Goal: Information Seeking & Learning: Learn about a topic

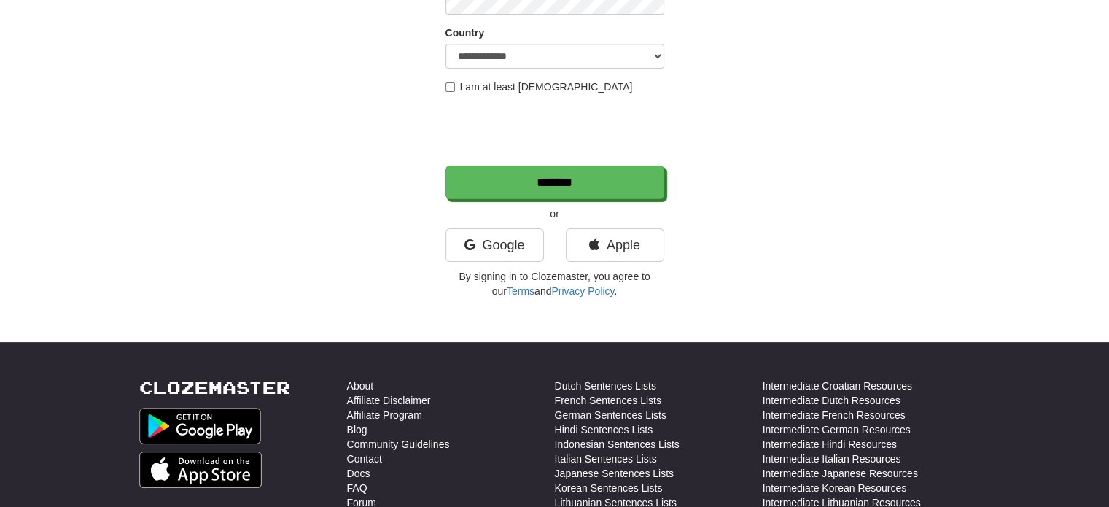
scroll to position [292, 0]
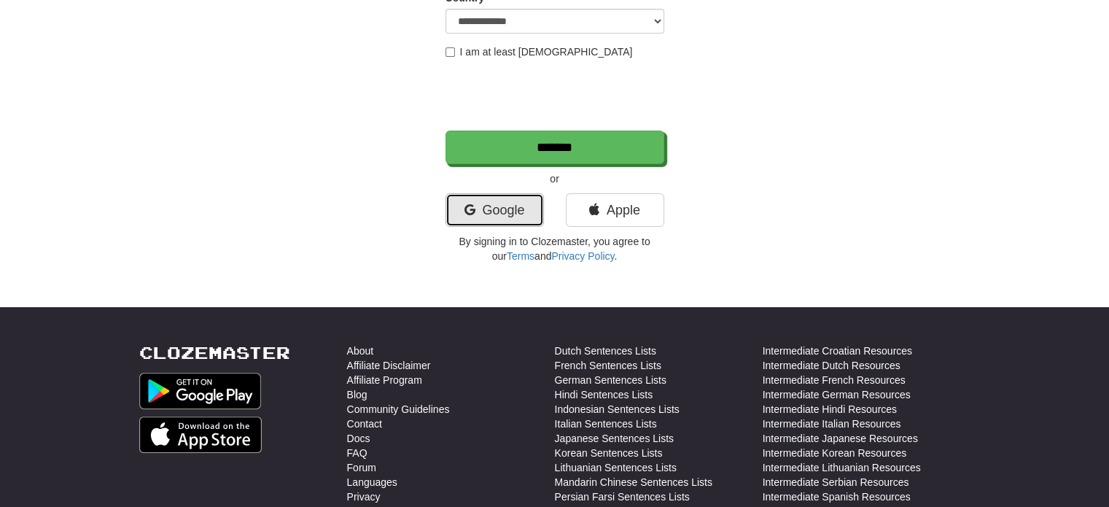
click at [487, 212] on link "Google" at bounding box center [495, 210] width 98 height 34
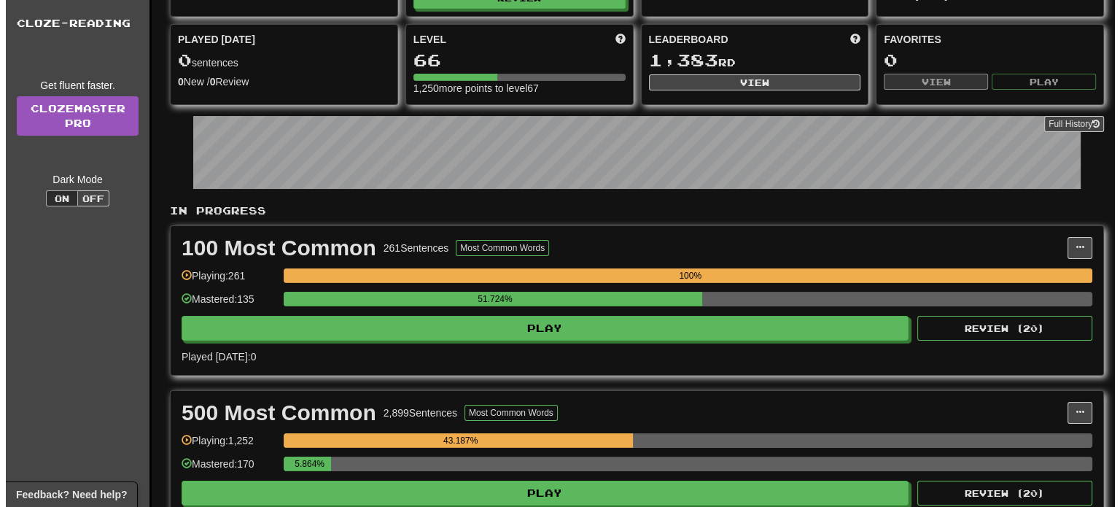
scroll to position [365, 0]
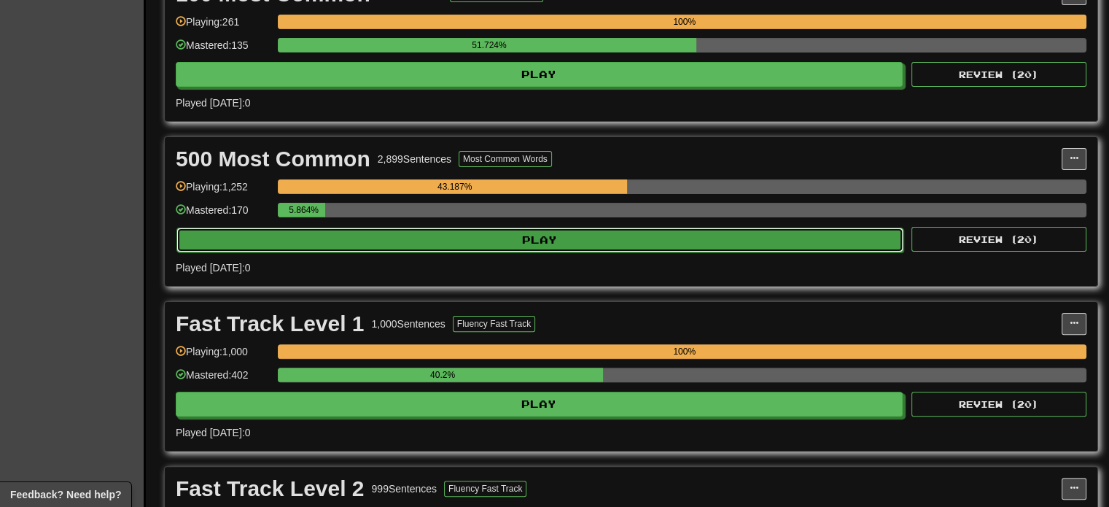
click at [439, 241] on button "Play" at bounding box center [539, 240] width 727 height 25
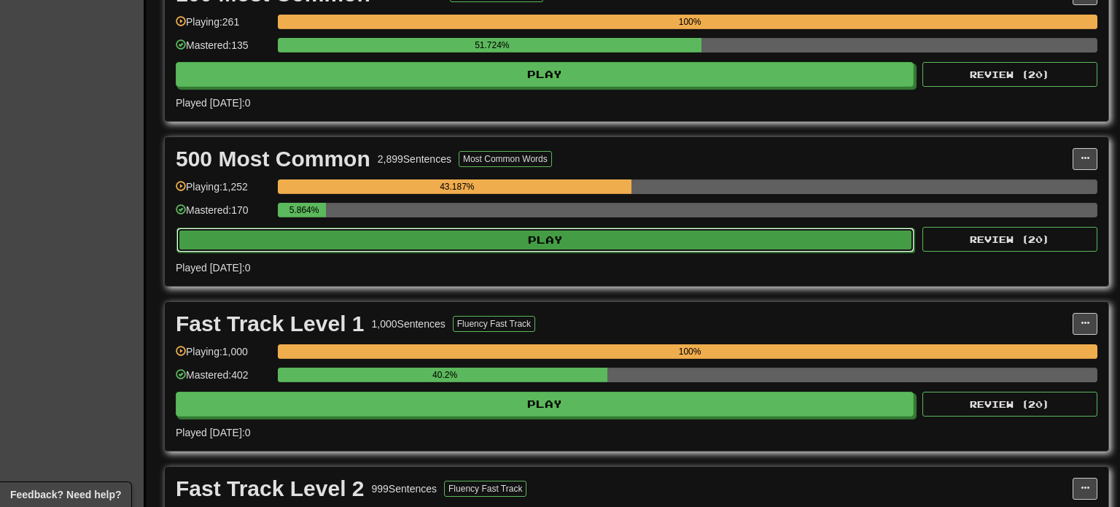
select select "**"
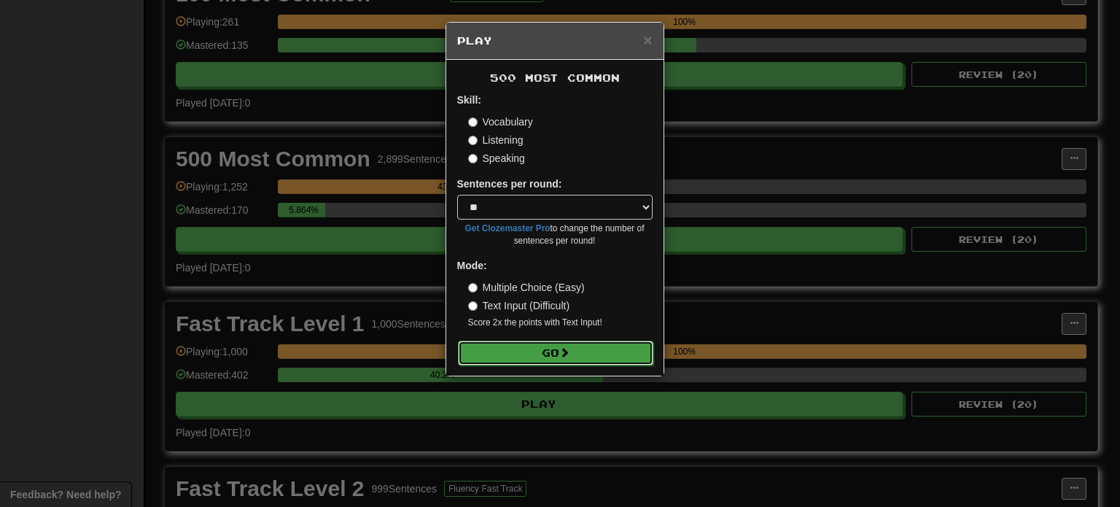
click at [519, 354] on button "Go" at bounding box center [555, 353] width 195 height 25
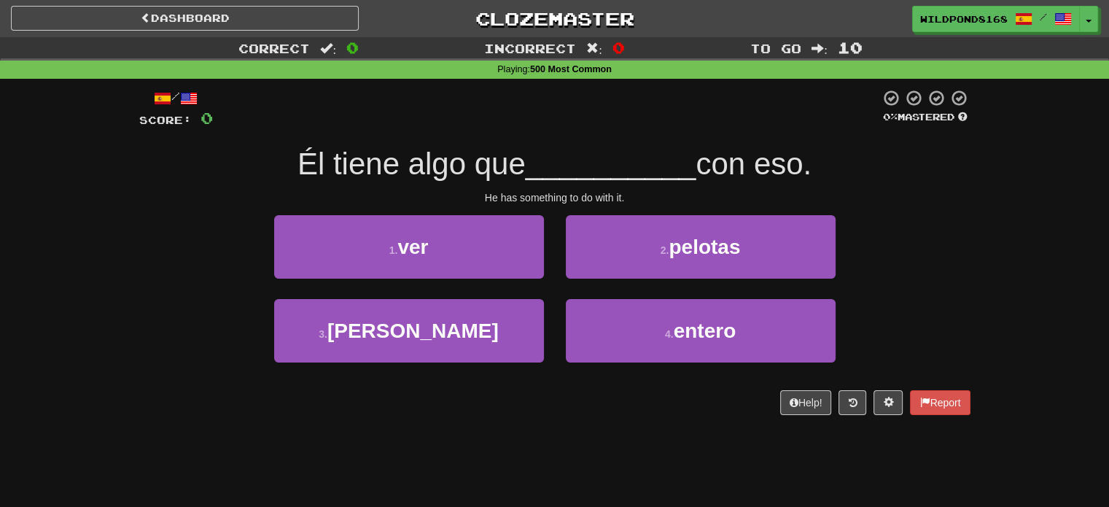
click at [165, 233] on div "1 . ver 2 . pelotas" at bounding box center [554, 257] width 875 height 84
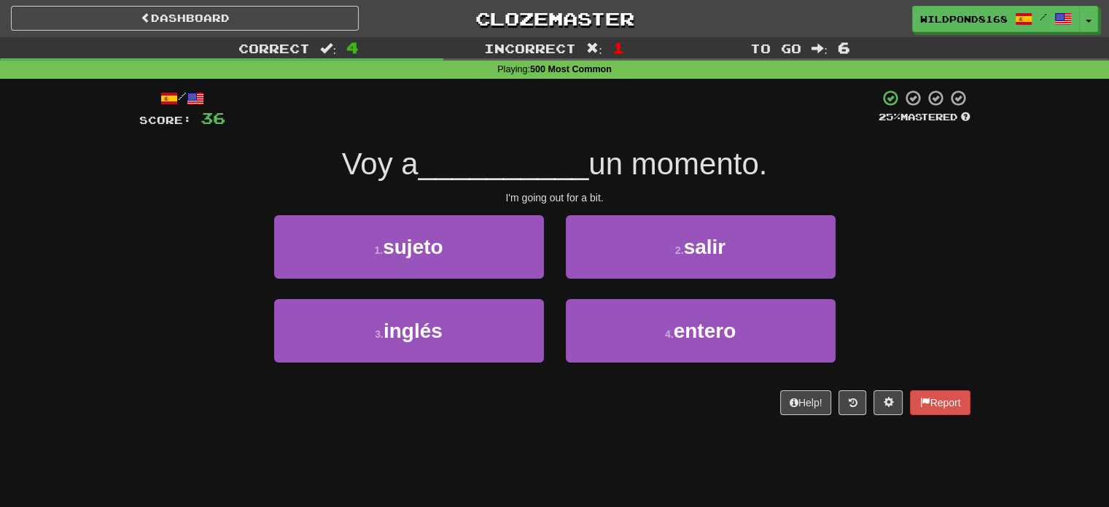
click at [215, 208] on div "/ Score: 36 25 % Mastered Voy a __________ un momento. I'm going out for a bit.…" at bounding box center [554, 252] width 831 height 326
